Goal: Transaction & Acquisition: Purchase product/service

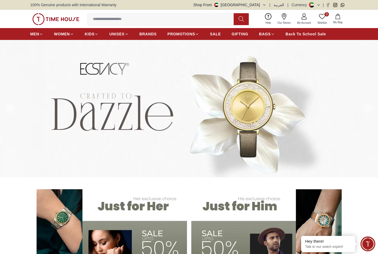
click at [177, 18] on input at bounding box center [162, 19] width 151 height 11
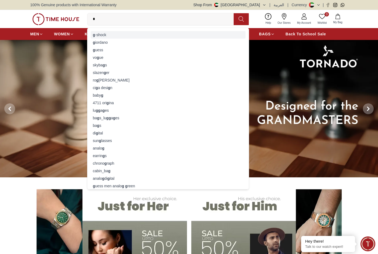
type input "*"
click at [97, 36] on div "g -shock" at bounding box center [168, 35] width 155 height 8
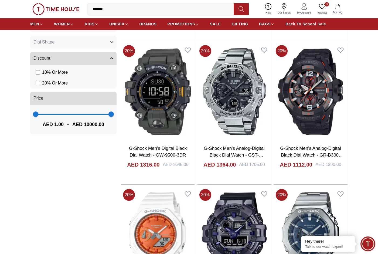
scroll to position [324, 0]
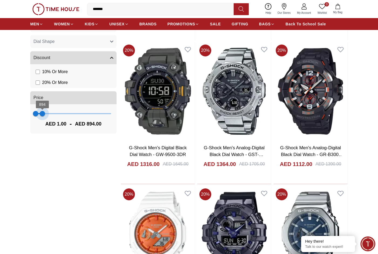
type input "***"
drag, startPoint x: 109, startPoint y: 113, endPoint x: 41, endPoint y: 114, distance: 68.0
click at [41, 114] on span "680" at bounding box center [40, 113] width 5 height 5
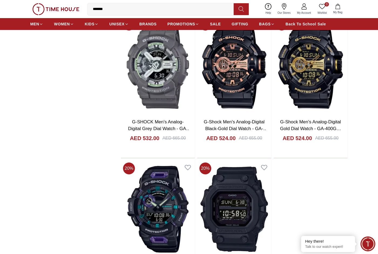
scroll to position [890, 0]
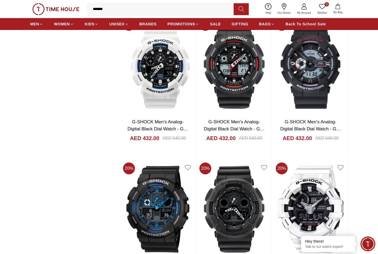
scroll to position [2752, 0]
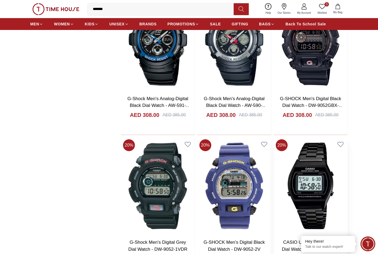
scroll to position [3804, 0]
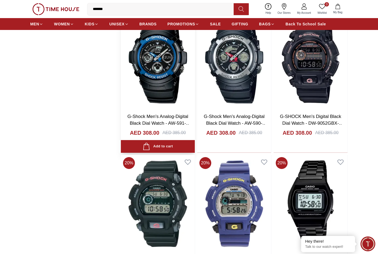
click at [159, 81] on img at bounding box center [158, 60] width 74 height 98
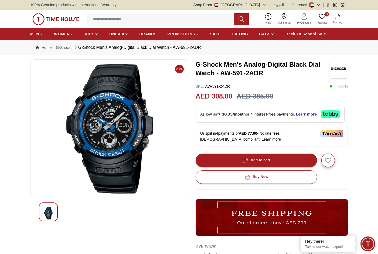
click at [117, 142] on img at bounding box center [110, 128] width 150 height 129
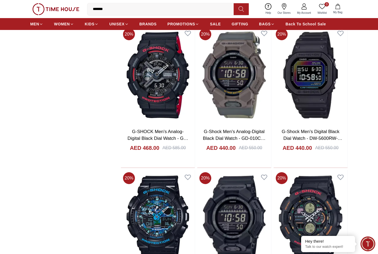
scroll to position [2050, 0]
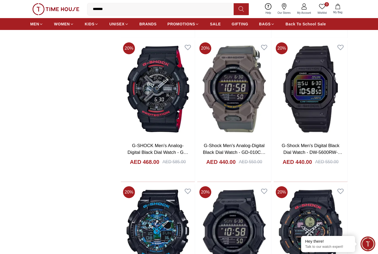
click at [305, 5] on icon at bounding box center [304, 6] width 6 height 6
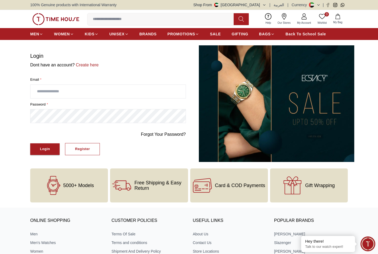
click at [134, 90] on input "text" at bounding box center [107, 91] width 155 height 13
type input "**********"
click at [30, 143] on button "Login" at bounding box center [44, 149] width 29 height 12
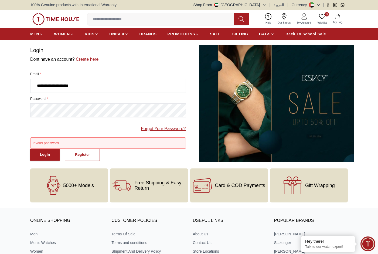
click at [176, 128] on link "Forgot Your Password?" at bounding box center [163, 128] width 45 height 6
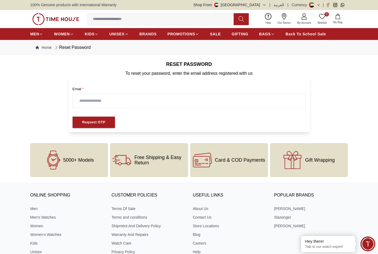
click at [161, 99] on input "text" at bounding box center [189, 100] width 233 height 13
type input "**********"
click at [102, 119] on div "Request OTP" at bounding box center [93, 122] width 23 height 6
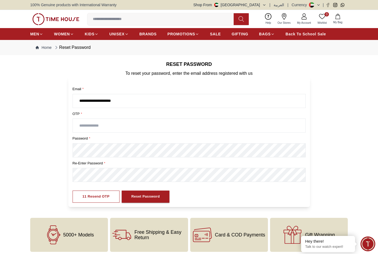
click at [154, 123] on input "text" at bounding box center [189, 125] width 233 height 13
type input "****"
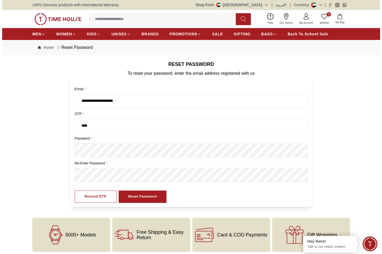
scroll to position [27, 0]
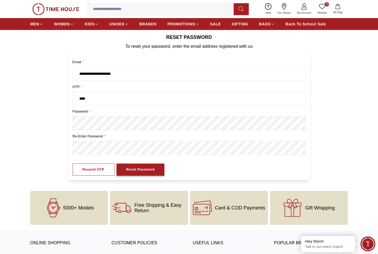
click at [138, 170] on div "Reset Password" at bounding box center [140, 169] width 29 height 6
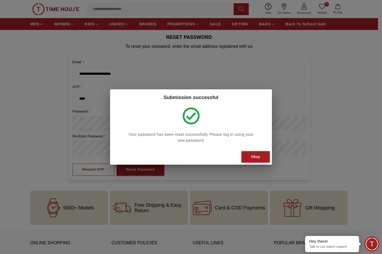
click at [262, 158] on button "Okay" at bounding box center [255, 157] width 28 height 12
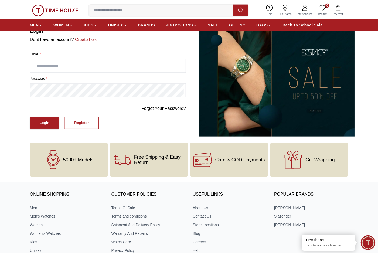
scroll to position [7, 0]
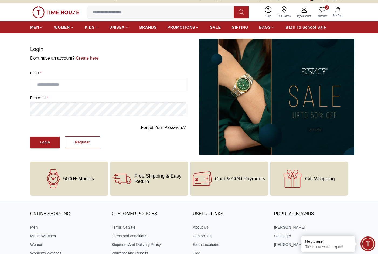
click at [88, 87] on input "text" at bounding box center [107, 84] width 155 height 13
type input "**********"
click at [30, 137] on button "Login" at bounding box center [44, 143] width 29 height 12
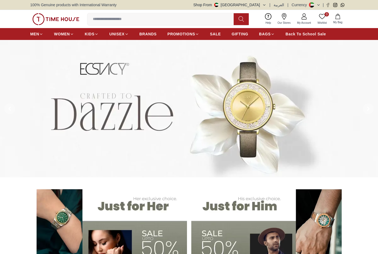
click at [196, 15] on input at bounding box center [162, 19] width 151 height 11
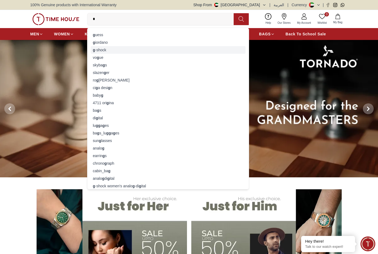
type input "*"
click at [112, 47] on div "g -shock" at bounding box center [168, 50] width 155 height 8
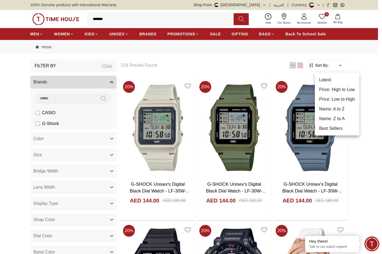
click at [341, 96] on li "Price: Low to High" at bounding box center [337, 99] width 45 height 10
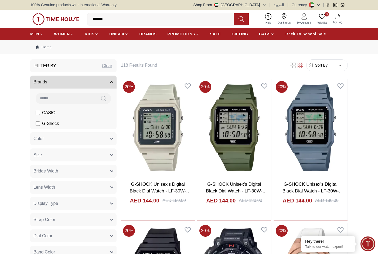
type input "*"
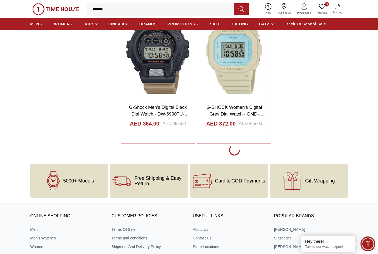
scroll to position [944, 0]
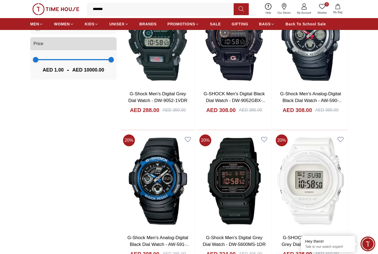
scroll to position [351, 0]
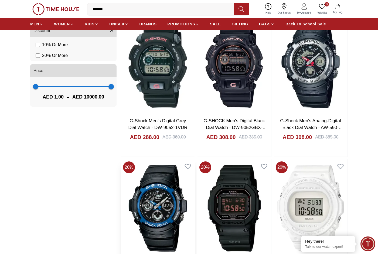
click at [165, 190] on img at bounding box center [158, 208] width 74 height 98
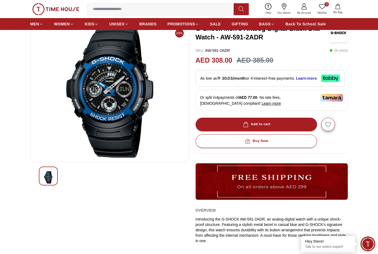
scroll to position [81, 0]
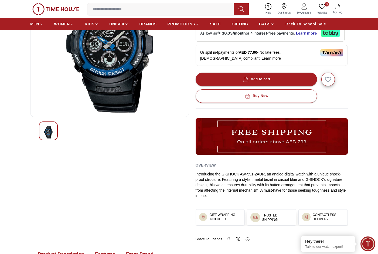
click at [48, 131] on img at bounding box center [48, 132] width 10 height 12
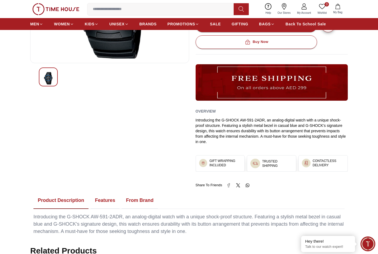
scroll to position [297, 0]
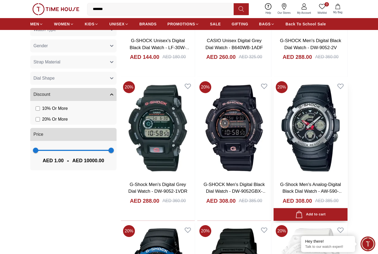
scroll to position [331, 0]
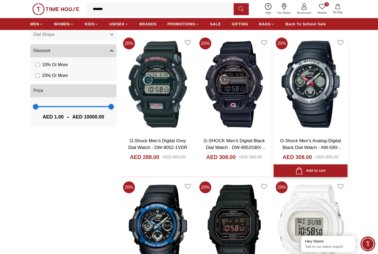
click at [326, 101] on img at bounding box center [311, 84] width 74 height 98
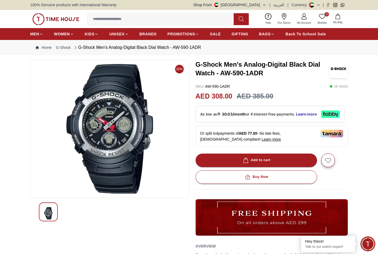
click at [113, 120] on img at bounding box center [110, 128] width 150 height 129
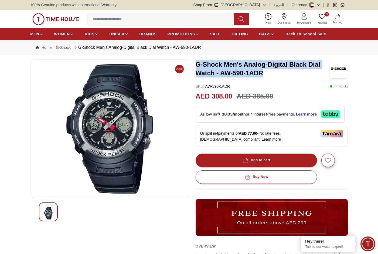
drag, startPoint x: 265, startPoint y: 72, endPoint x: 195, endPoint y: 63, distance: 70.7
click at [195, 63] on div "20% G-Shock Men's Analog-Digital Black Dial Watch - AW-590-1ADR SKU : AW-590-1A…" at bounding box center [189, 188] width 318 height 258
copy h3 "G-Shock Men's Analog-Digital Black Dial Watch - AW-590-1ADR"
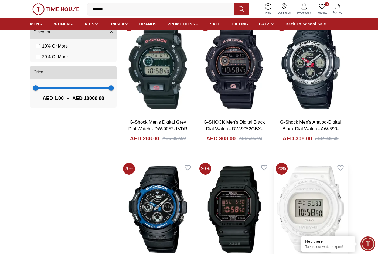
scroll to position [365, 0]
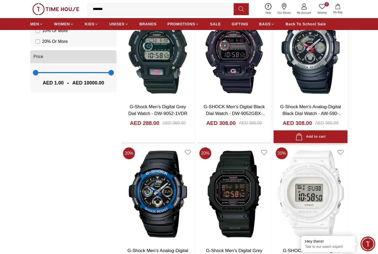
click at [326, 138] on button "Add to cart" at bounding box center [311, 136] width 74 height 13
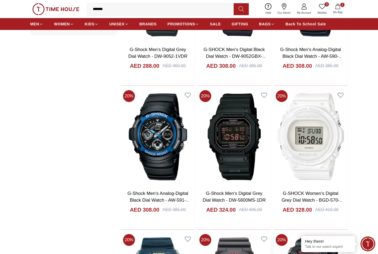
scroll to position [500, 0]
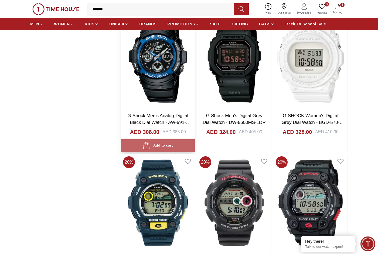
click at [159, 146] on div "Add to cart" at bounding box center [158, 145] width 30 height 7
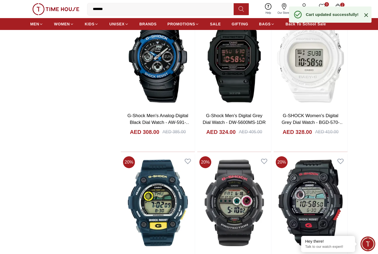
click at [368, 15] on icon at bounding box center [366, 15] width 6 height 6
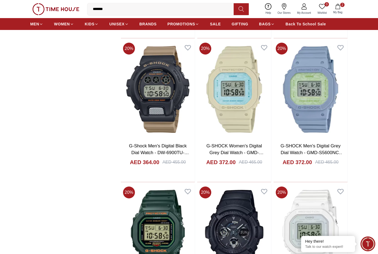
scroll to position [904, 0]
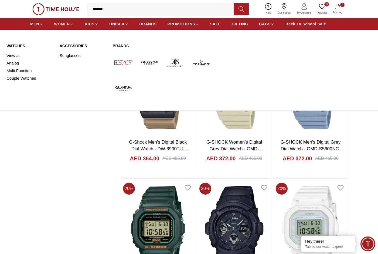
click at [70, 24] on icon at bounding box center [72, 24] width 4 height 4
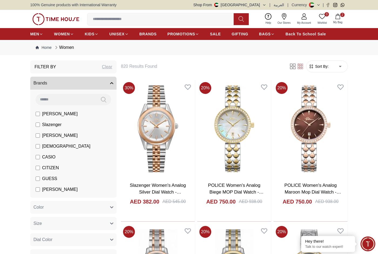
click at [68, 99] on input at bounding box center [66, 99] width 60 height 11
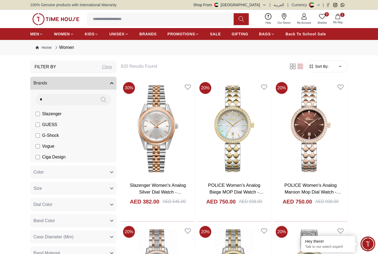
type input "*"
click at [50, 136] on span "G-Shock" at bounding box center [50, 135] width 17 height 6
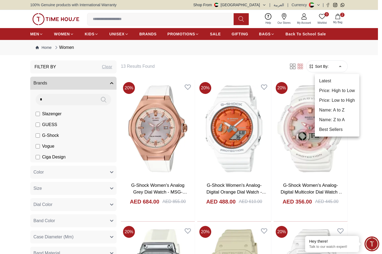
click at [331, 90] on li "Price: High to Low" at bounding box center [337, 91] width 45 height 10
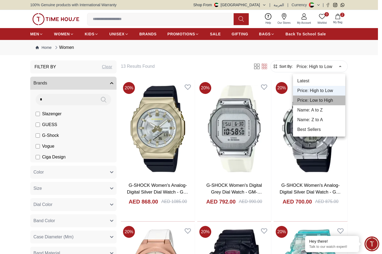
click at [329, 100] on li "Price: Low to High" at bounding box center [319, 101] width 52 height 10
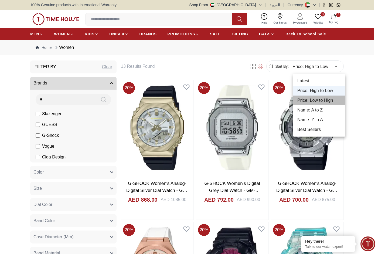
type input "*"
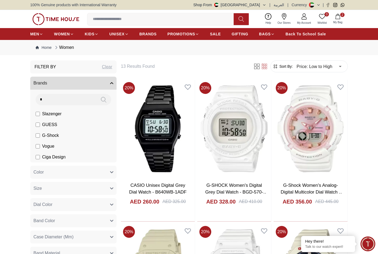
click at [341, 16] on span "2" at bounding box center [342, 15] width 4 height 4
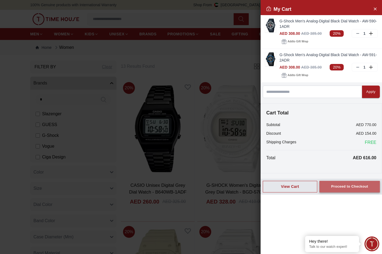
click at [352, 186] on div "Proceed to Checkout" at bounding box center [349, 186] width 37 height 6
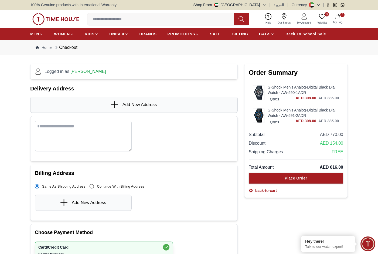
click at [148, 103] on span "Add New Address" at bounding box center [139, 104] width 34 height 6
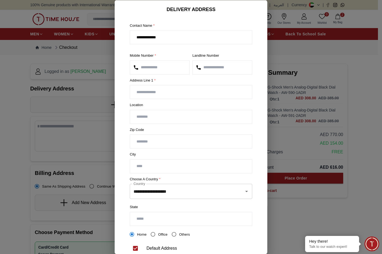
click at [204, 91] on input "text" at bounding box center [191, 91] width 122 height 13
type input "**********"
click at [196, 116] on input "text" at bounding box center [191, 116] width 122 height 13
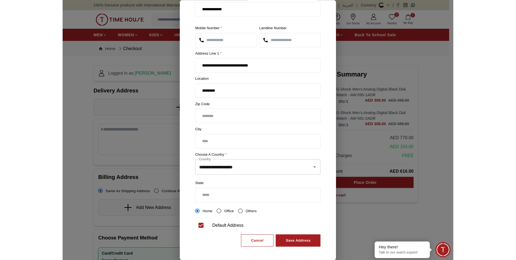
scroll to position [30, 0]
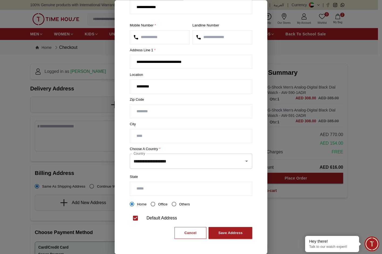
type input "*********"
click at [190, 136] on input "text" at bounding box center [191, 135] width 122 height 13
type input "*********"
drag, startPoint x: 172, startPoint y: 85, endPoint x: 118, endPoint y: 84, distance: 54.0
click at [118, 84] on section "**********" at bounding box center [191, 109] width 153 height 268
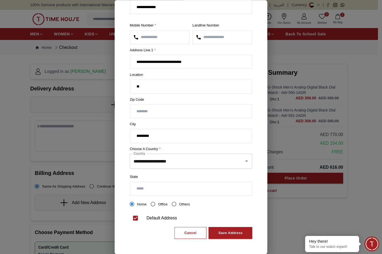
type input "*"
type input "**********"
click at [193, 185] on input "text" at bounding box center [191, 188] width 122 height 13
type input "**********"
click at [136, 86] on input "**********" at bounding box center [191, 86] width 122 height 13
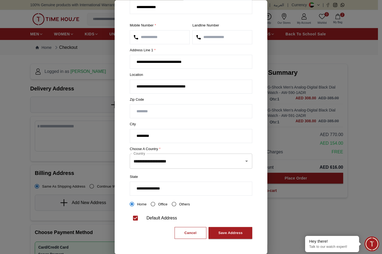
type input "**********"
click at [259, 115] on section "**********" at bounding box center [191, 109] width 153 height 268
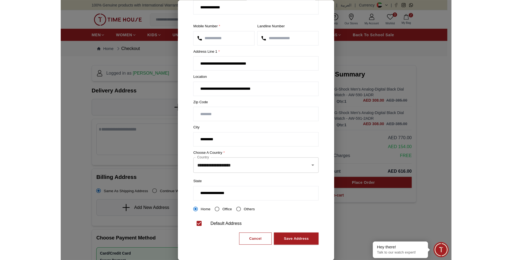
scroll to position [25, 0]
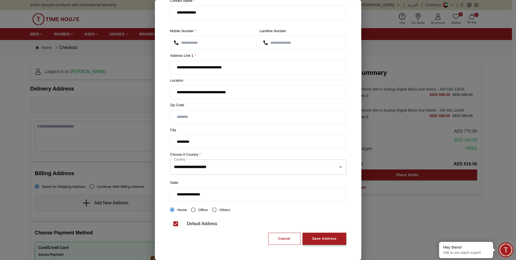
click at [321, 233] on button "Save Address" at bounding box center [324, 238] width 44 height 12
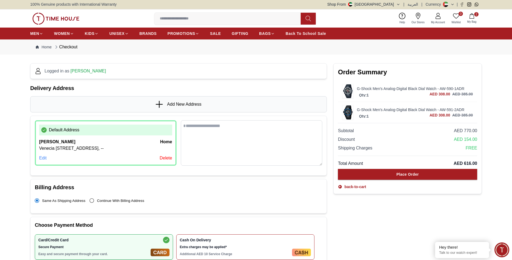
scroll to position [0, 0]
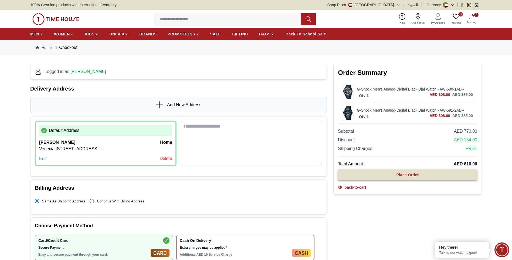
click at [378, 175] on button "Place Order" at bounding box center [407, 174] width 139 height 11
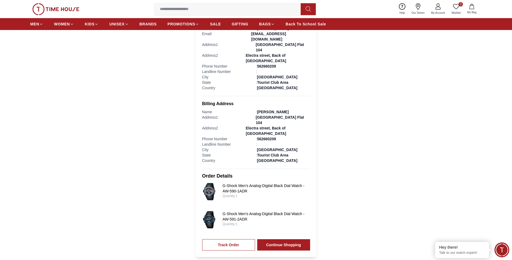
scroll to position [135, 0]
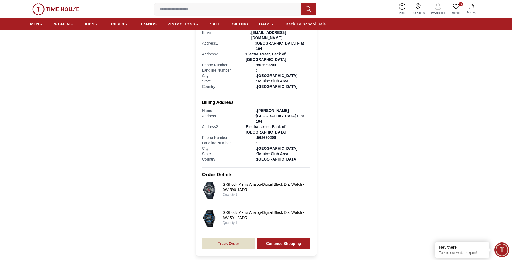
click at [233, 237] on link "Track Order" at bounding box center [228, 242] width 53 height 11
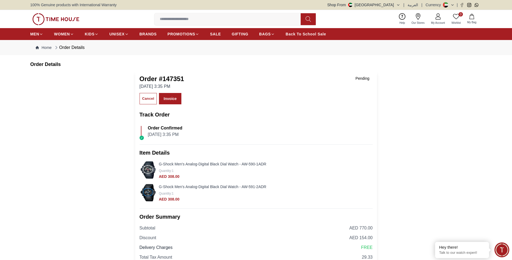
click at [437, 18] on icon at bounding box center [438, 16] width 6 height 6
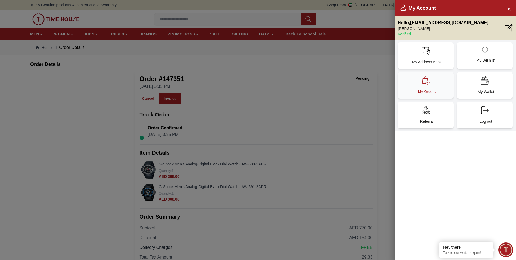
click at [428, 87] on div "My Orders" at bounding box center [426, 85] width 56 height 26
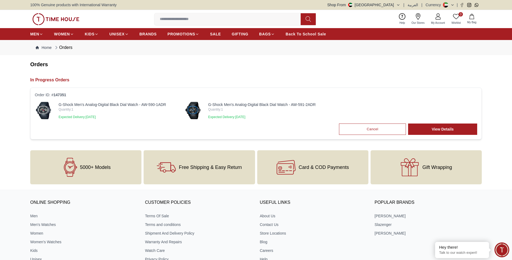
click at [367, 67] on h2 "Orders" at bounding box center [255, 64] width 451 height 8
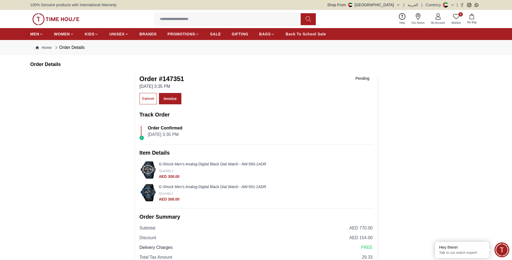
click at [225, 19] on input at bounding box center [229, 19] width 151 height 11
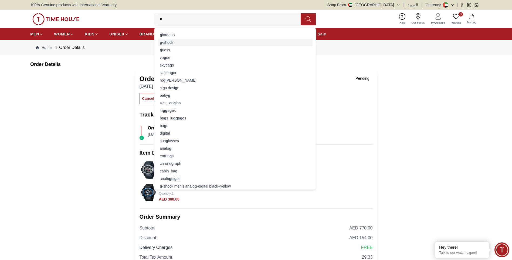
type input "*"
click at [177, 40] on div "g -shock" at bounding box center [235, 43] width 155 height 8
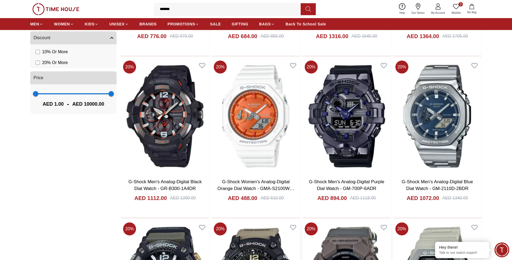
scroll to position [459, 0]
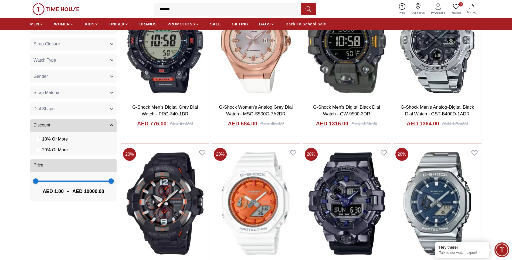
scroll to position [270, 0]
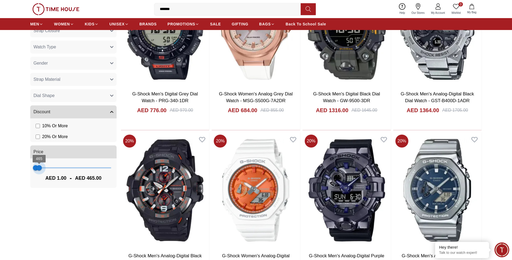
type input "***"
drag, startPoint x: 106, startPoint y: 167, endPoint x: 39, endPoint y: 173, distance: 67.1
click at [39, 170] on span "465" at bounding box center [38, 167] width 5 height 5
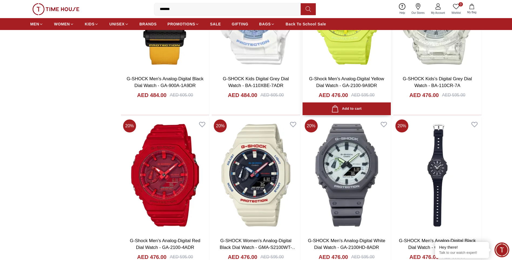
scroll to position [540, 0]
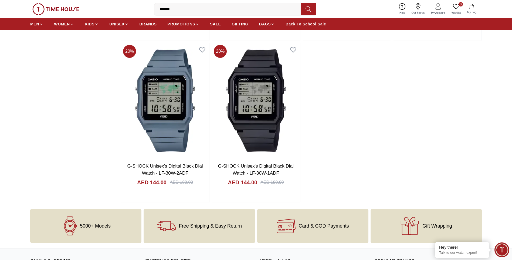
scroll to position [709, 0]
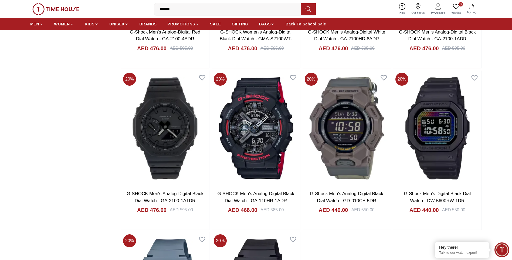
scroll to position [574, 0]
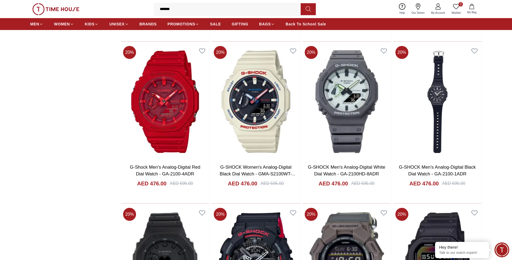
drag, startPoint x: 214, startPoint y: 5, endPoint x: 127, endPoint y: 3, distance: 86.9
click at [127, 3] on div "0 Wishlist My Bag ******* Help Our Stores My Account 0 Wishlist My Bag" at bounding box center [255, 9] width 451 height 18
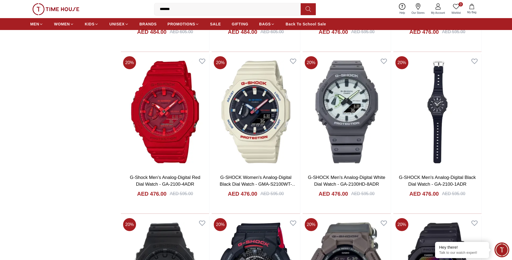
paste input "**********"
type input "**********"
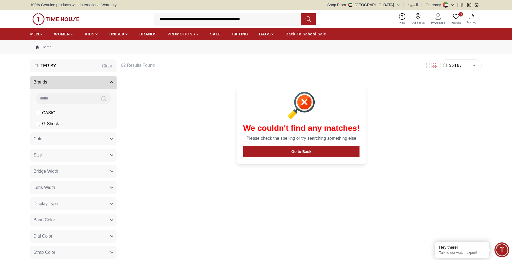
drag, startPoint x: 246, startPoint y: 19, endPoint x: 174, endPoint y: 25, distance: 72.3
click at [174, 25] on label "**********" at bounding box center [229, 19] width 151 height 12
type input "**********"
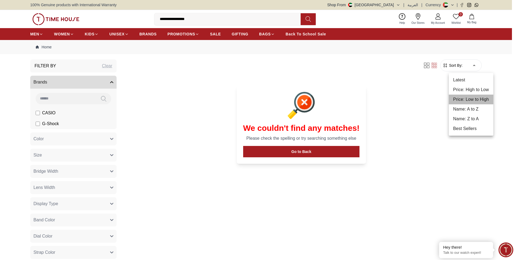
click at [479, 98] on li "Price: Low to High" at bounding box center [471, 99] width 45 height 10
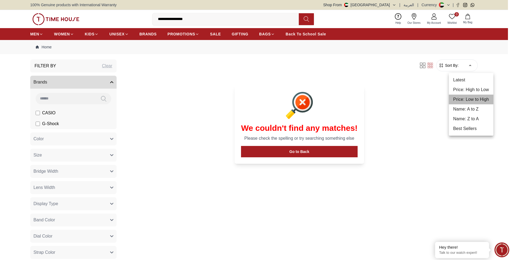
type input "*"
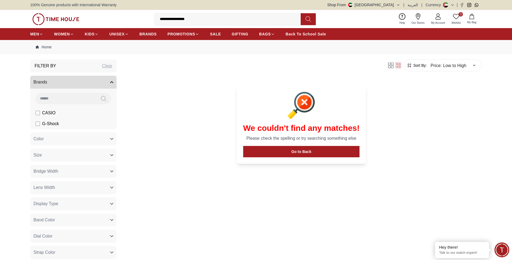
click at [60, 19] on img at bounding box center [55, 19] width 47 height 12
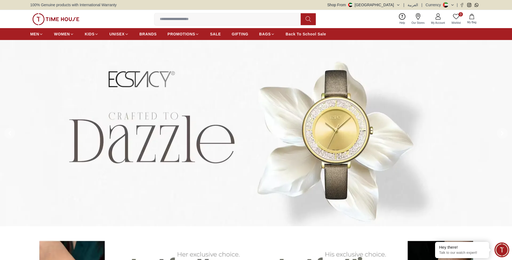
click at [227, 21] on input at bounding box center [229, 19] width 151 height 11
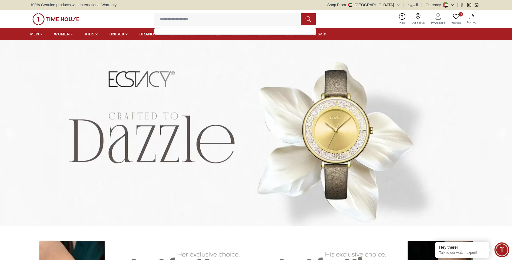
click at [227, 21] on input at bounding box center [229, 19] width 151 height 11
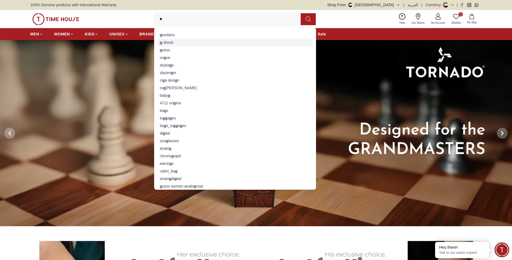
type input "*"
click at [167, 45] on div "g -shock" at bounding box center [235, 43] width 155 height 8
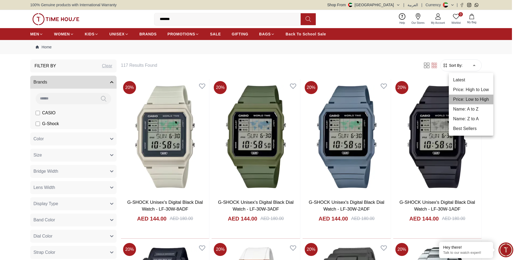
click at [473, 96] on li "Price: Low to High" at bounding box center [471, 99] width 45 height 10
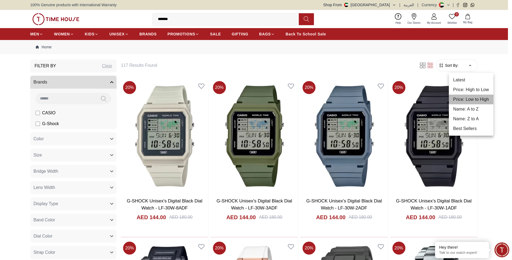
type input "*"
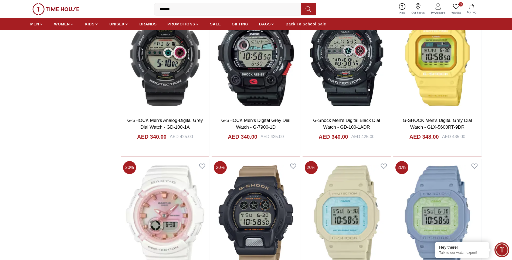
scroll to position [782, 0]
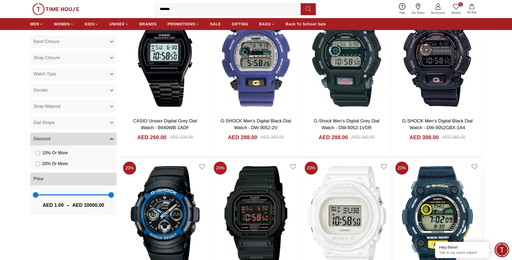
scroll to position [324, 0]
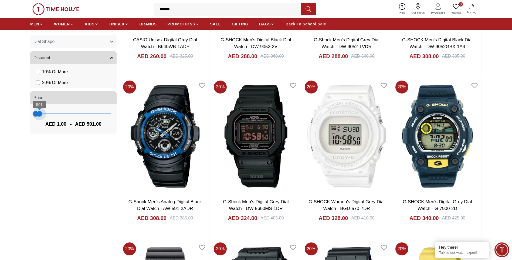
type input "***"
drag, startPoint x: 112, startPoint y: 116, endPoint x: 38, endPoint y: 115, distance: 73.7
click at [38, 115] on span "358" at bounding box center [38, 113] width 5 height 5
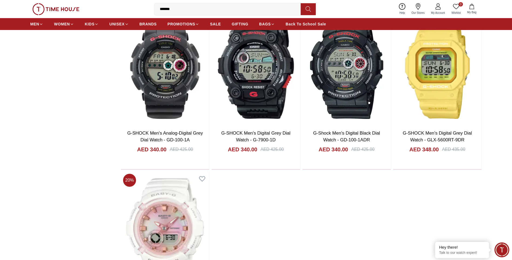
scroll to position [432, 0]
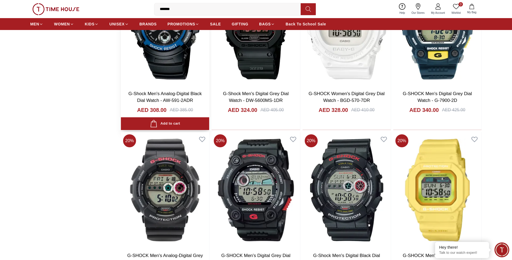
click at [195, 65] on img at bounding box center [165, 27] width 88 height 115
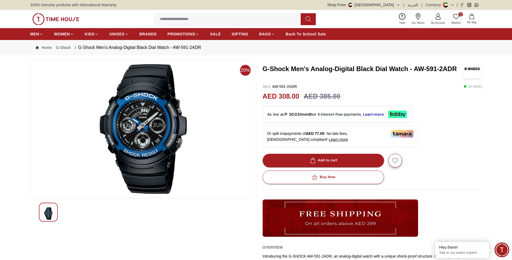
click at [441, 19] on icon at bounding box center [438, 16] width 6 height 6
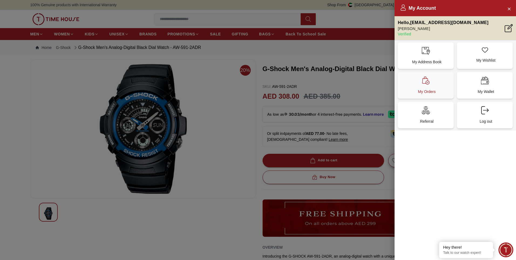
click at [431, 85] on div "My Orders" at bounding box center [426, 85] width 56 height 26
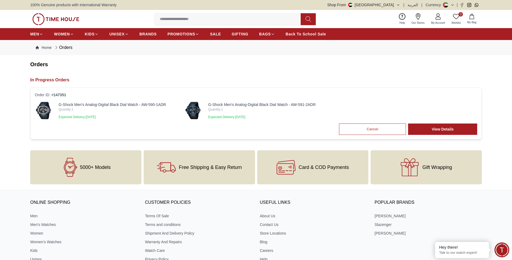
click at [49, 107] on img at bounding box center [43, 110] width 17 height 17
click at [195, 105] on img at bounding box center [192, 110] width 17 height 17
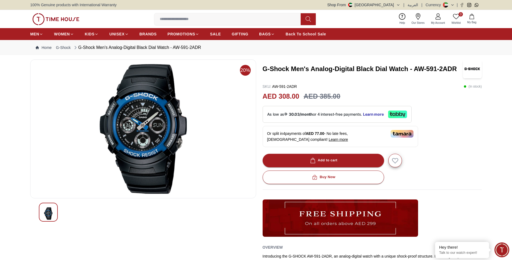
click at [435, 19] on icon at bounding box center [438, 16] width 6 height 6
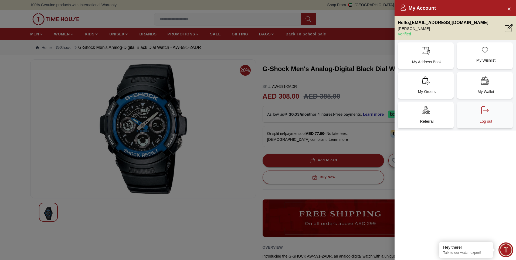
click at [486, 119] on p "Log out" at bounding box center [485, 120] width 49 height 5
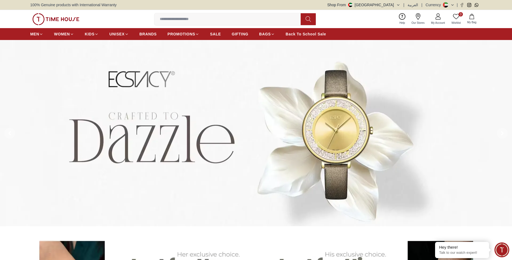
click at [439, 21] on span "My Account" at bounding box center [438, 23] width 18 height 4
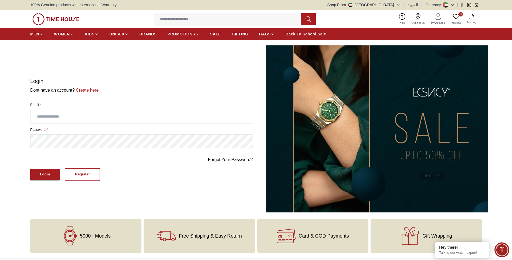
click at [91, 114] on input "text" at bounding box center [141, 116] width 222 height 13
type input "**********"
click at [30, 168] on button "Login" at bounding box center [44, 174] width 29 height 12
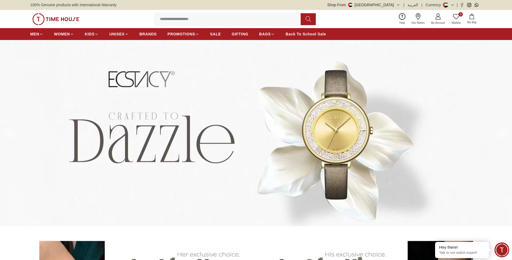
click at [436, 19] on icon at bounding box center [438, 16] width 6 height 6
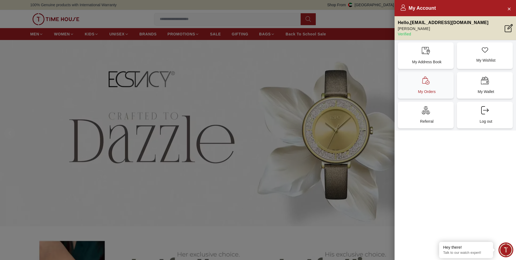
click at [435, 88] on div "My Orders" at bounding box center [426, 85] width 56 height 26
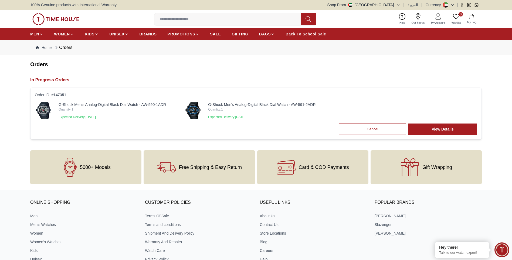
click at [45, 114] on img at bounding box center [43, 110] width 17 height 17
click at [194, 114] on img at bounding box center [192, 110] width 17 height 17
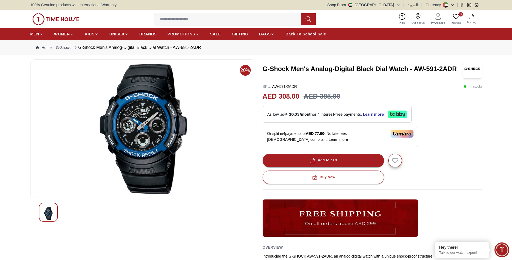
click at [193, 21] on input at bounding box center [229, 19] width 151 height 11
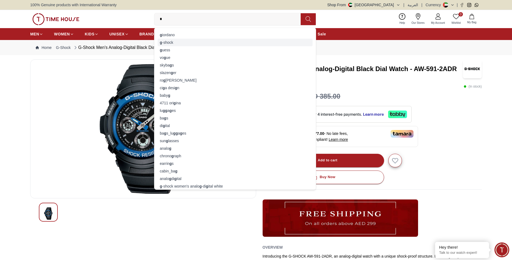
type input "*"
click at [171, 43] on div "g -shock" at bounding box center [235, 43] width 155 height 8
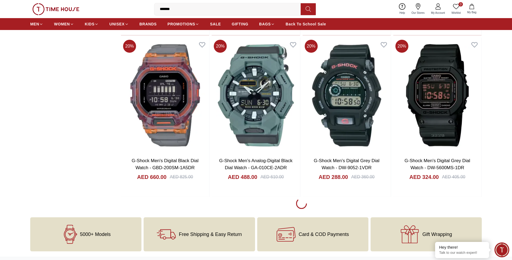
scroll to position [701, 0]
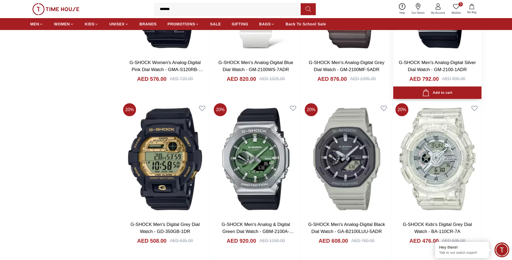
scroll to position [2266, 0]
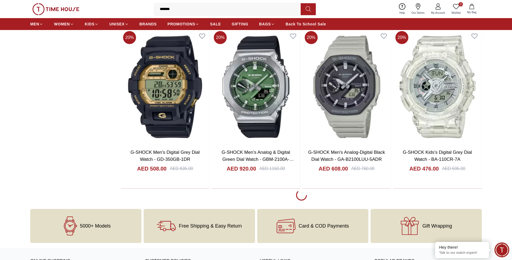
scroll to position [2320, 0]
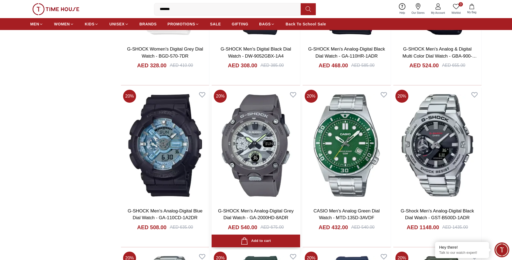
scroll to position [2617, 0]
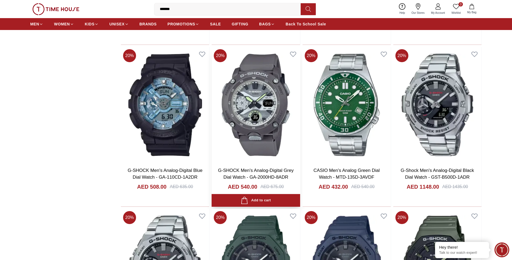
click at [263, 95] on img at bounding box center [256, 104] width 88 height 115
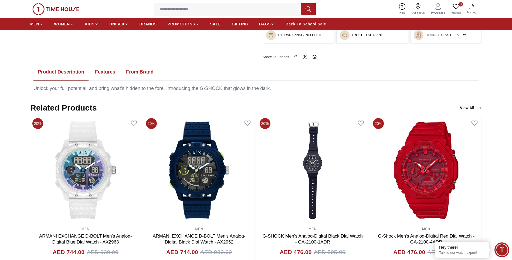
scroll to position [243, 0]
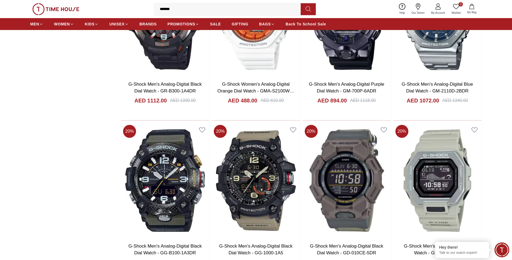
scroll to position [252, 0]
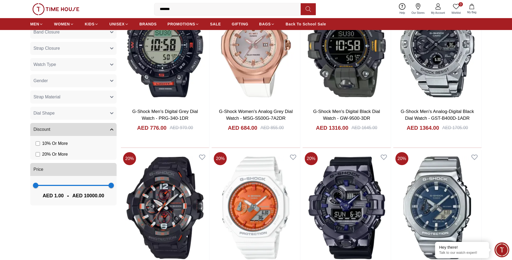
click at [437, 7] on icon at bounding box center [438, 6] width 6 height 6
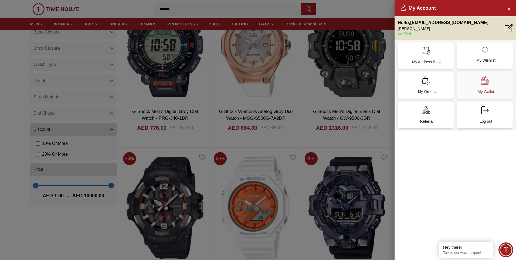
click at [492, 86] on div "My Wallet" at bounding box center [485, 85] width 56 height 26
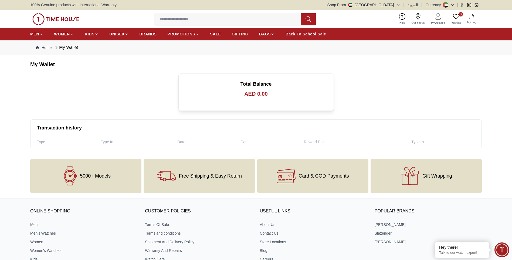
click at [241, 32] on span "GIFTING" at bounding box center [239, 33] width 17 height 5
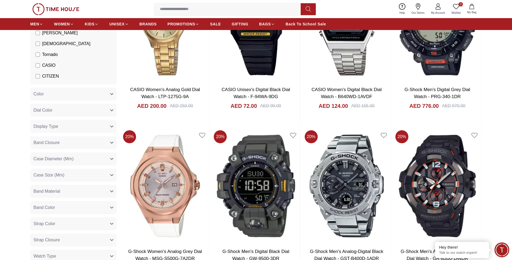
scroll to position [243, 0]
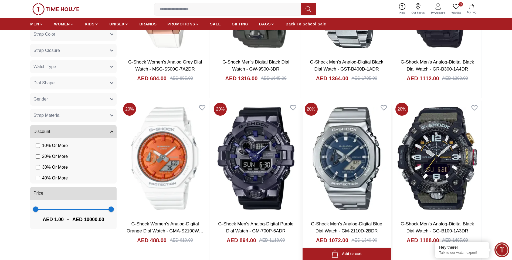
scroll to position [405, 0]
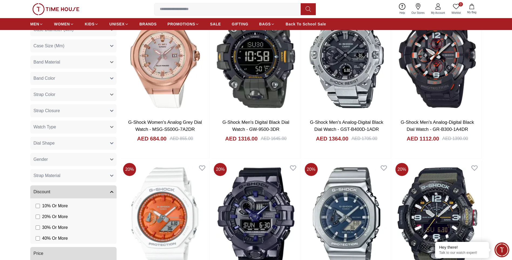
click at [110, 157] on button "Gender" at bounding box center [73, 159] width 86 height 13
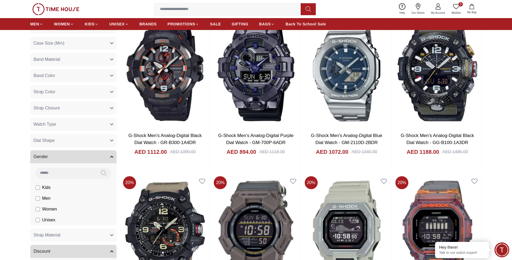
scroll to position [402, 0]
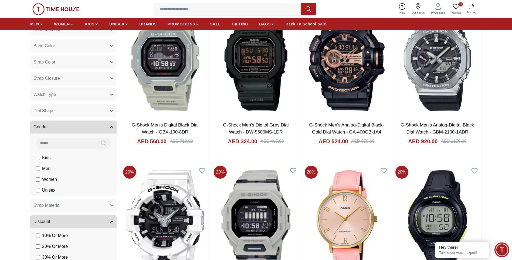
scroll to position [370, 0]
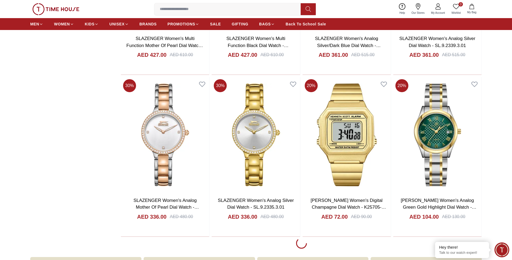
scroll to position [812, 0]
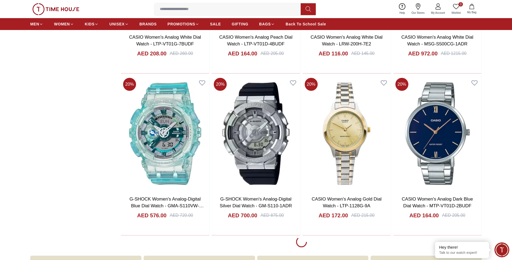
scroll to position [2431, 0]
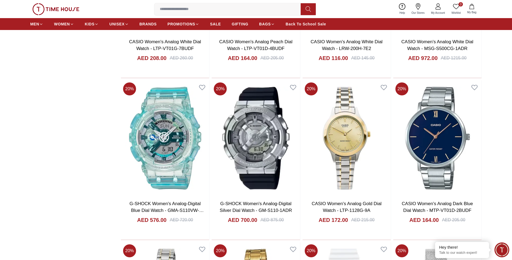
scroll to position [2340, 0]
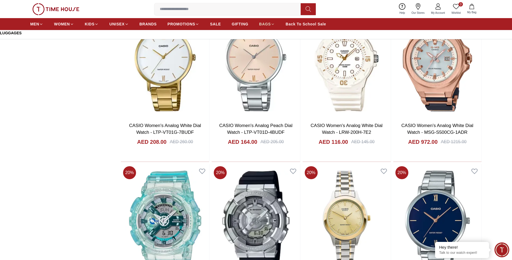
click at [271, 23] on icon at bounding box center [273, 24] width 4 height 4
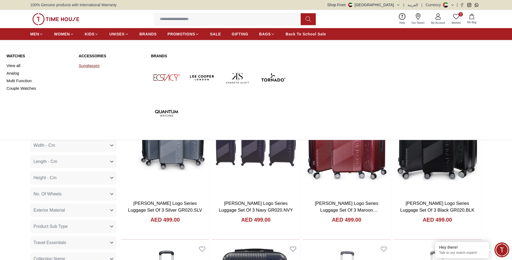
click at [93, 63] on link "Sunglasses" at bounding box center [112, 66] width 66 height 8
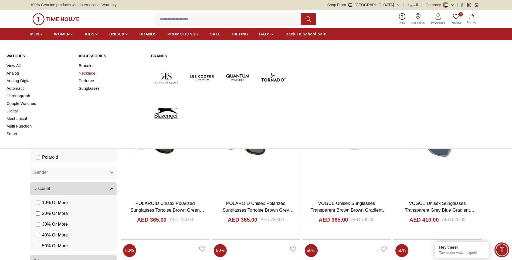
click at [92, 73] on link "Necklace" at bounding box center [112, 73] width 66 height 8
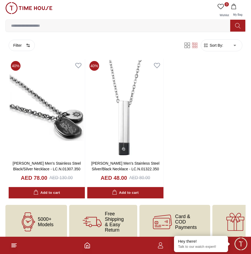
click at [236, 142] on div "40 % [PERSON_NAME] Men's Stainless Steel Black/Silver Necklace - LC.N.01307.350…" at bounding box center [125, 128] width 233 height 139
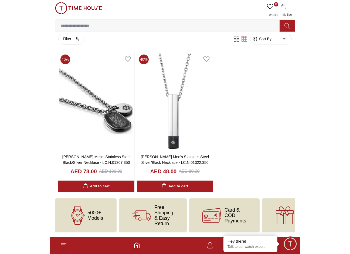
scroll to position [30, 0]
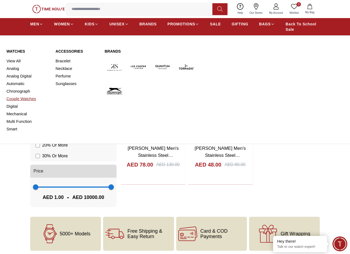
click at [26, 98] on link "Couple Watches" at bounding box center [27, 99] width 43 height 8
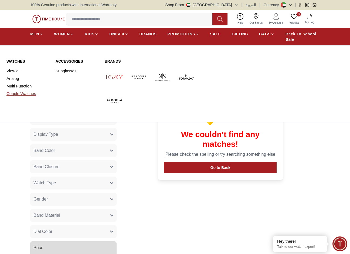
click at [35, 92] on link "Couple Watches" at bounding box center [27, 94] width 43 height 8
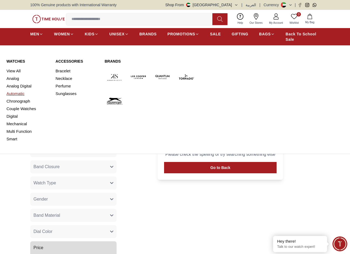
click at [21, 94] on link "Automatic" at bounding box center [27, 94] width 43 height 8
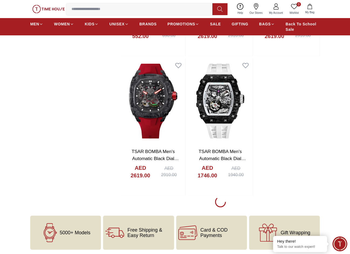
scroll to position [863, 0]
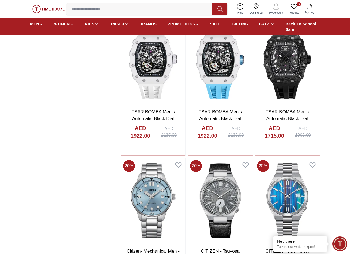
scroll to position [1862, 0]
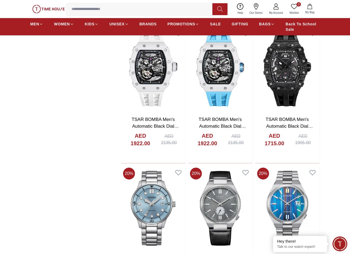
click at [151, 4] on input at bounding box center [141, 9] width 151 height 11
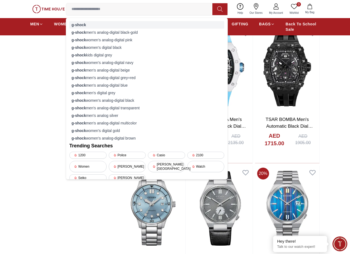
click at [89, 26] on div "g-shock" at bounding box center [146, 25] width 155 height 8
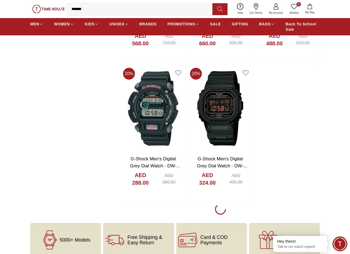
scroll to position [863, 0]
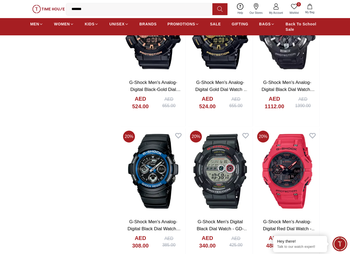
scroll to position [1079, 0]
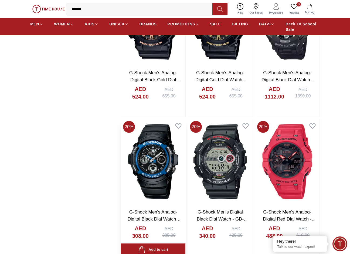
click at [161, 170] on img at bounding box center [153, 162] width 64 height 86
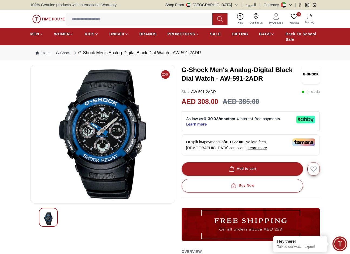
click at [275, 18] on icon at bounding box center [276, 16] width 6 height 6
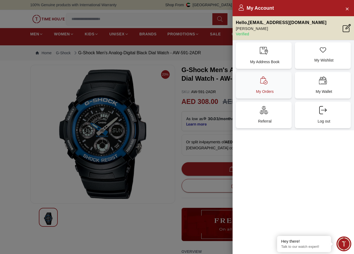
click at [278, 86] on div "My Orders" at bounding box center [264, 85] width 56 height 26
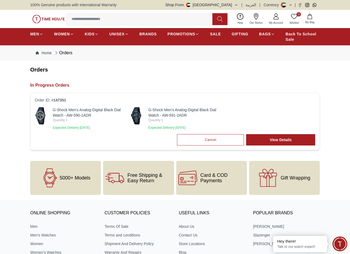
click at [138, 116] on img at bounding box center [135, 115] width 11 height 17
click at [38, 117] on img at bounding box center [40, 115] width 11 height 17
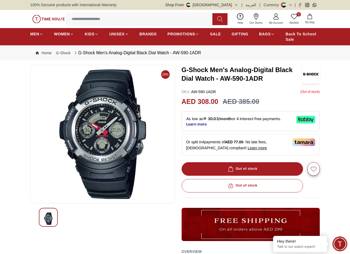
click at [342, 116] on section "20% G-Shock Men's Analog-Digital Black Dial Watch - AW-590-1ADR SKU : AW-590-1A…" at bounding box center [175, 220] width 350 height 310
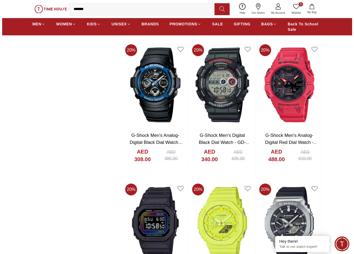
scroll to position [1161, 0]
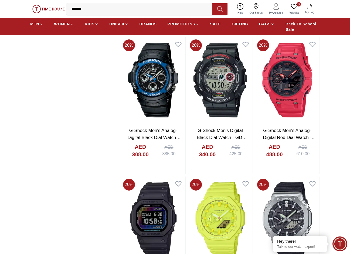
click at [275, 9] on icon at bounding box center [276, 8] width 5 height 3
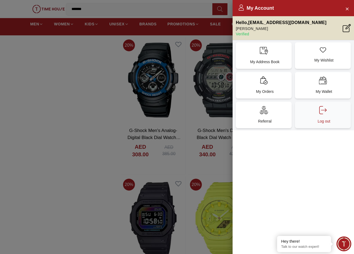
click at [341, 117] on div "Log out" at bounding box center [323, 115] width 56 height 26
